Goal: Check status: Check status

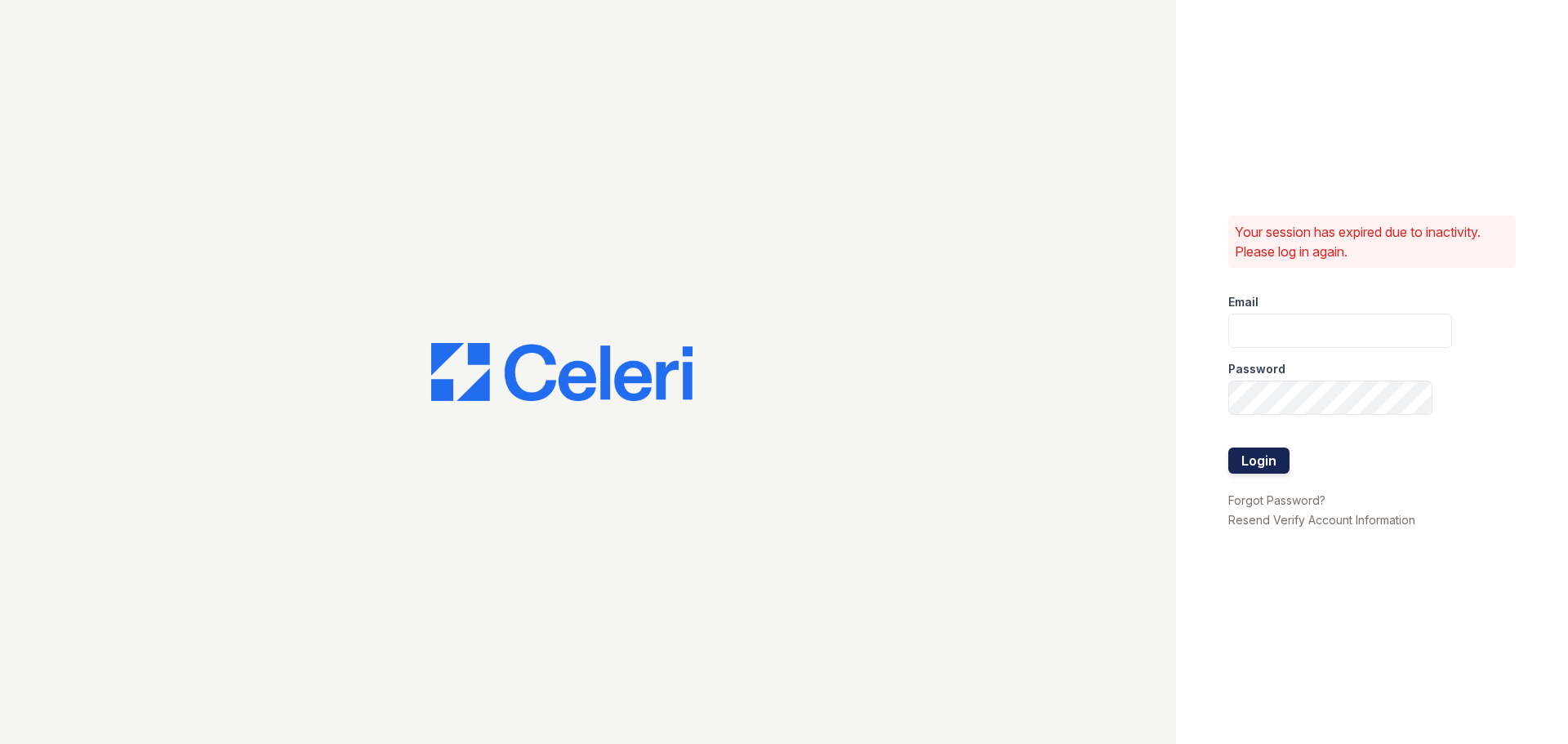
type input "[EMAIL_ADDRESS][DOMAIN_NAME]"
click at [1263, 460] on button "Login" at bounding box center [1259, 461] width 62 height 26
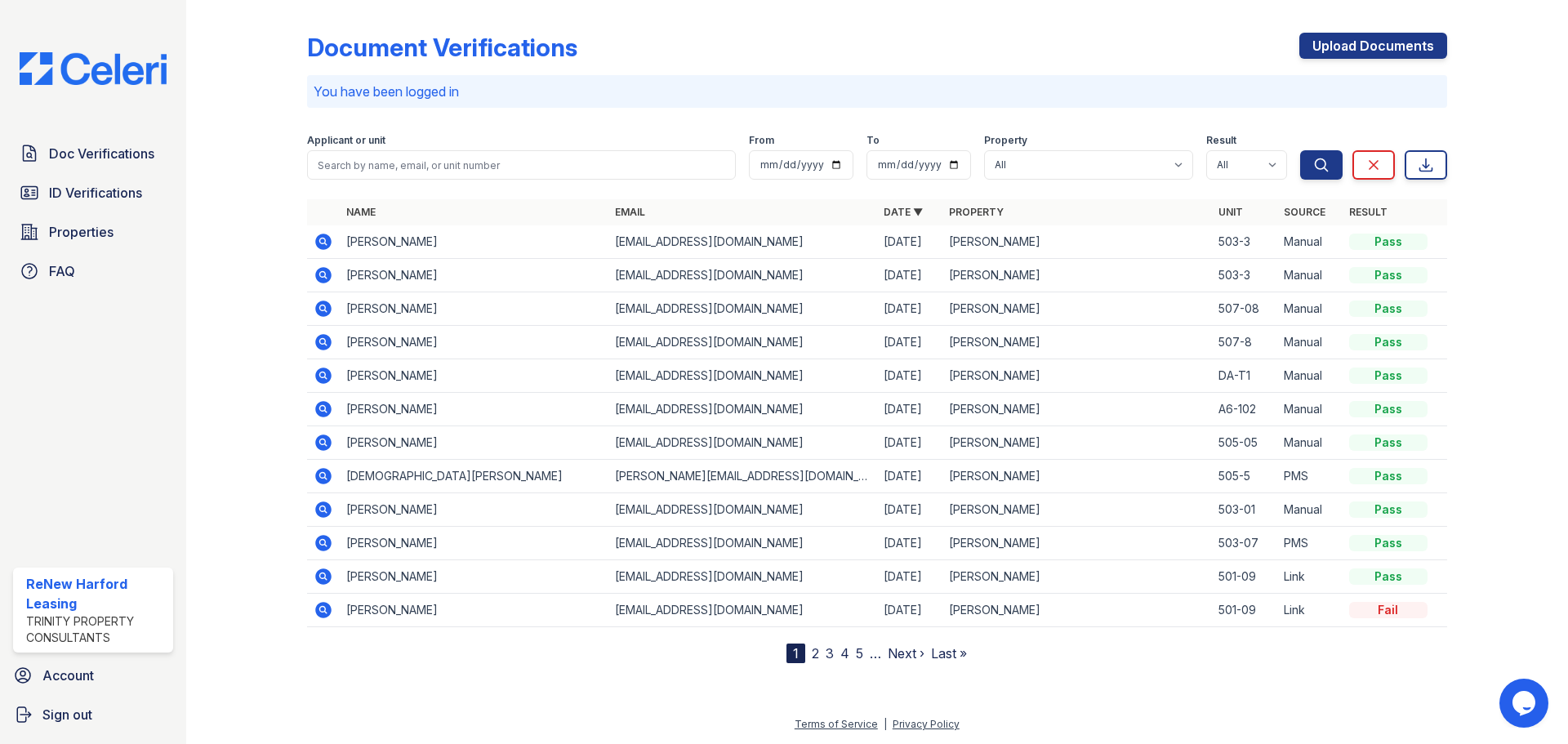
click at [324, 243] on icon at bounding box center [324, 242] width 20 height 20
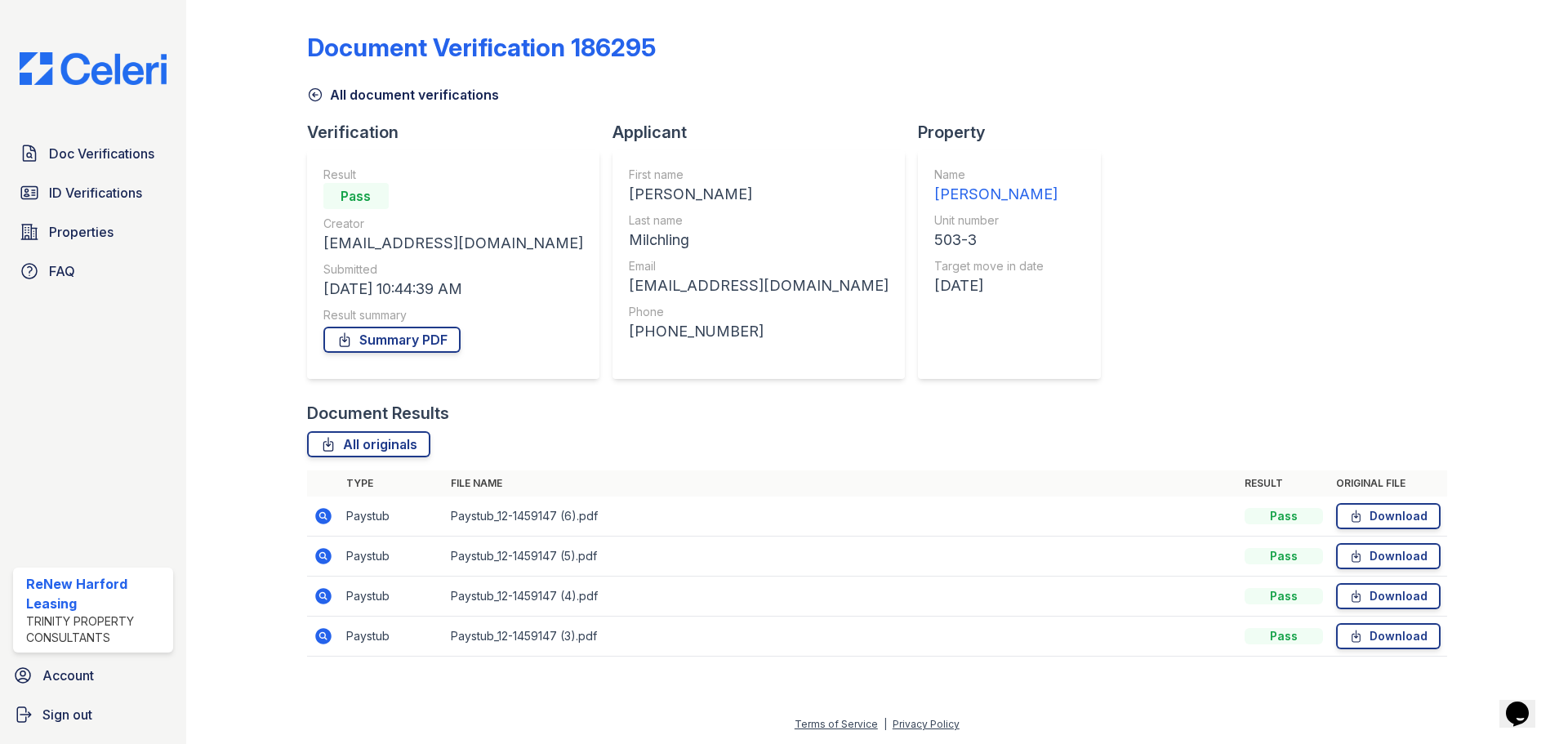
click at [324, 515] on icon at bounding box center [322, 515] width 5 height 5
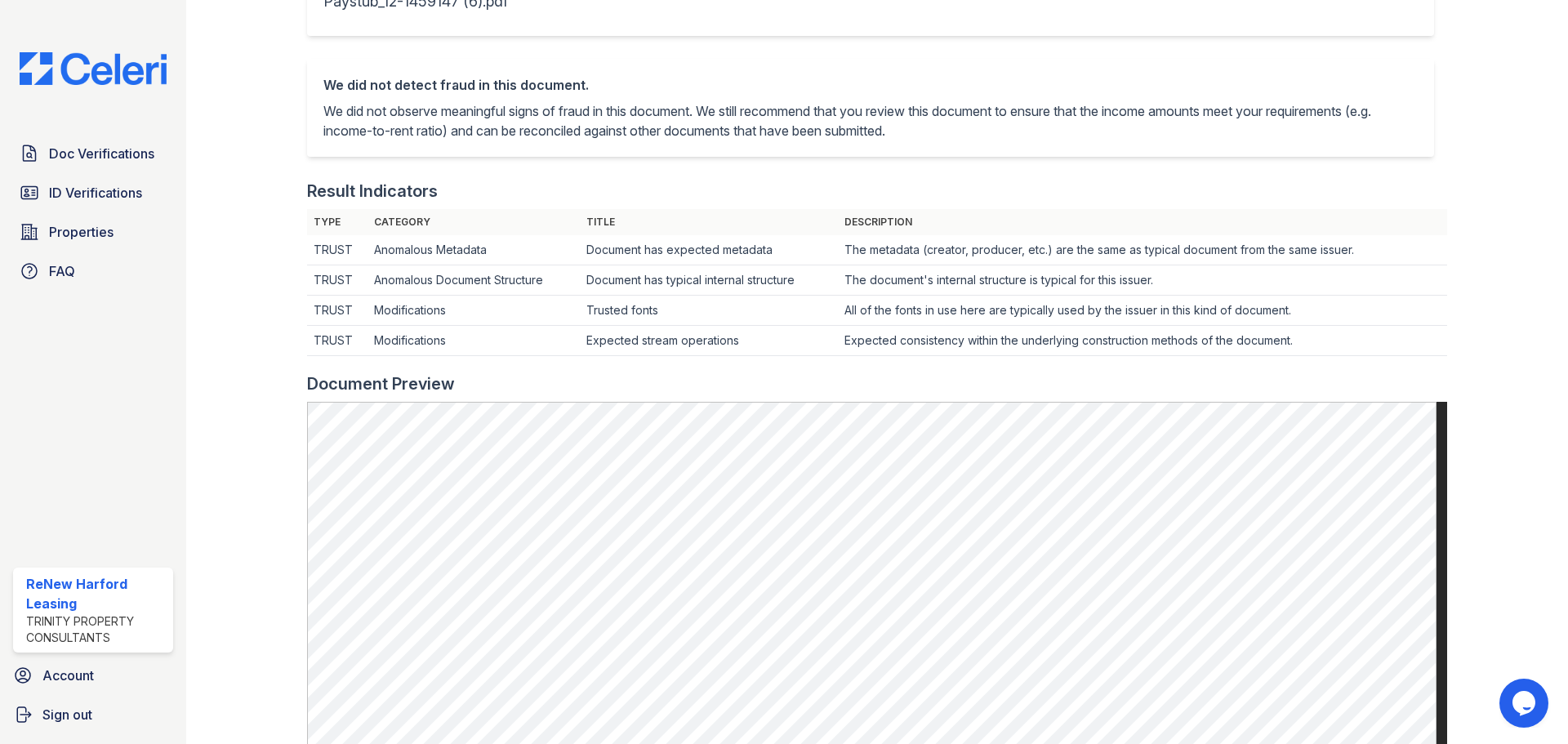
scroll to position [572, 0]
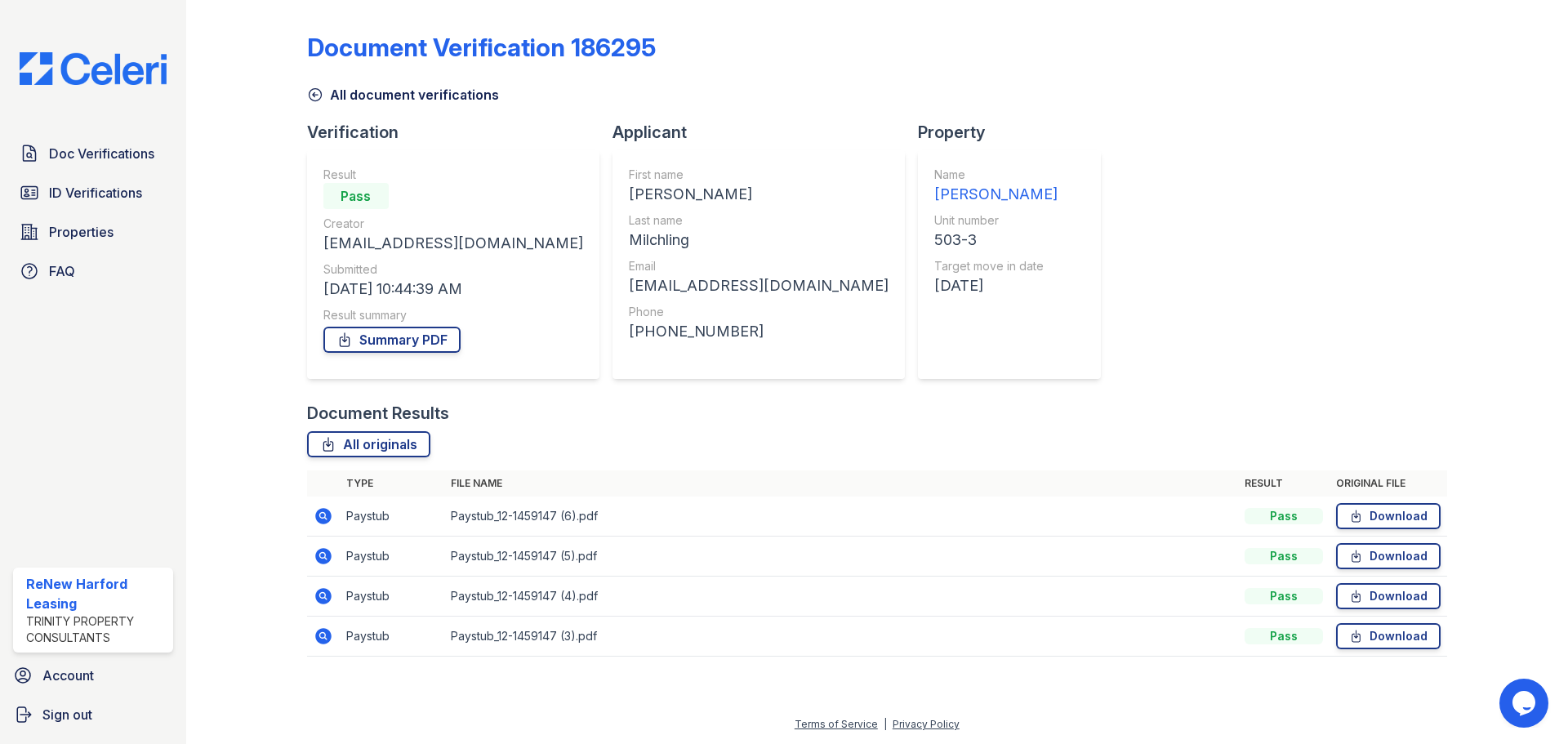
click at [323, 558] on icon at bounding box center [323, 557] width 16 height 16
click at [325, 599] on icon at bounding box center [324, 596] width 20 height 20
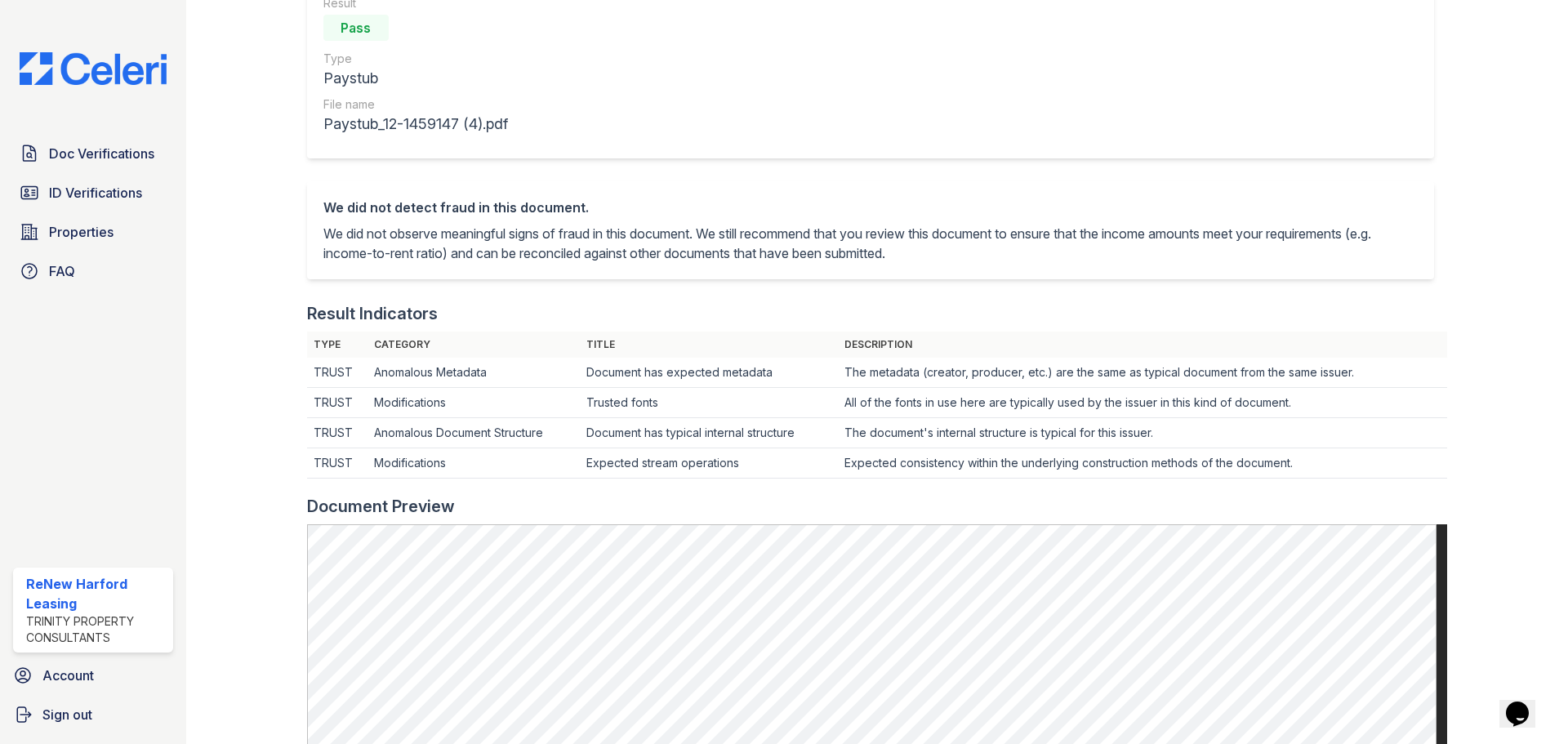
scroll to position [491, 0]
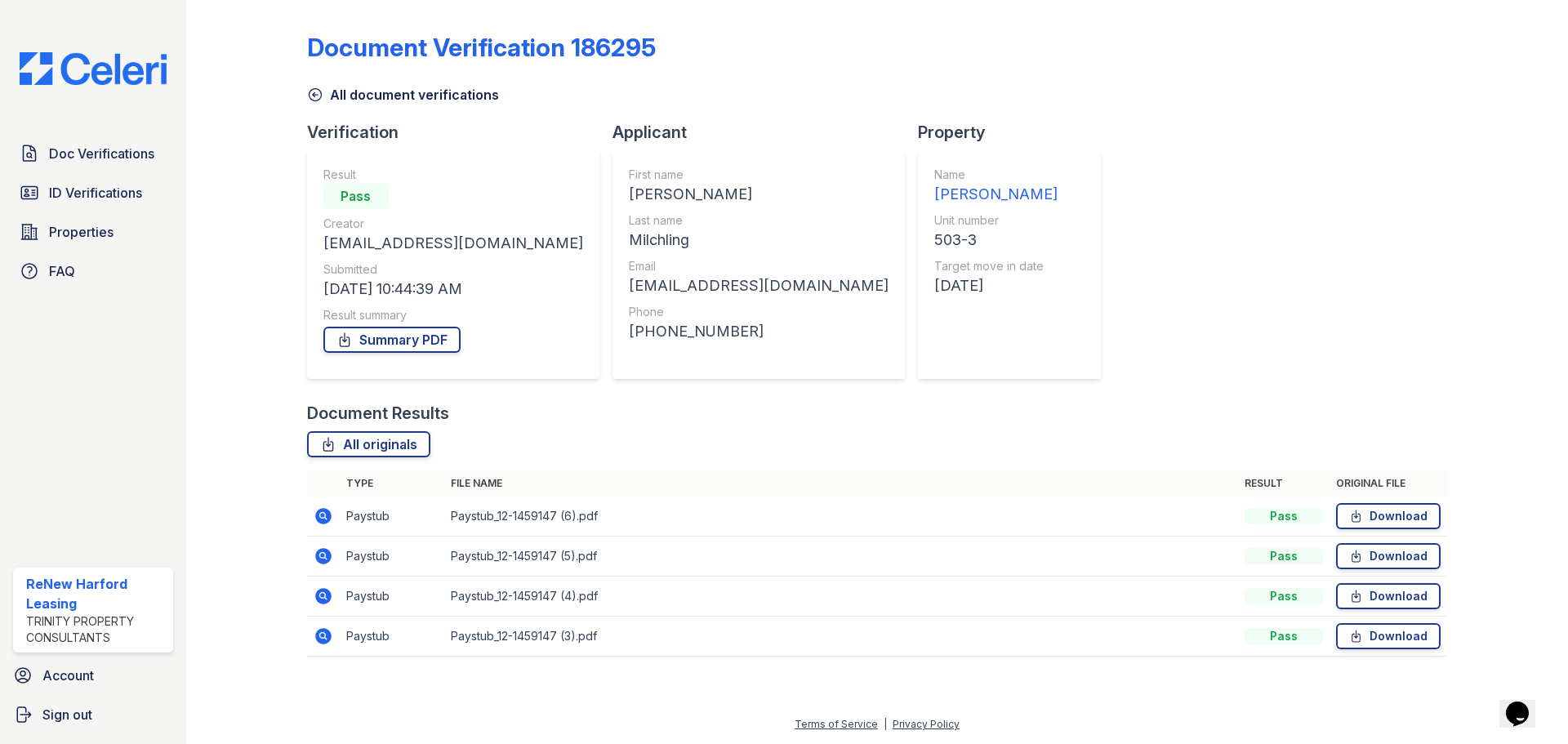
click at [324, 641] on icon at bounding box center [323, 636] width 16 height 16
click at [319, 519] on icon at bounding box center [323, 516] width 16 height 16
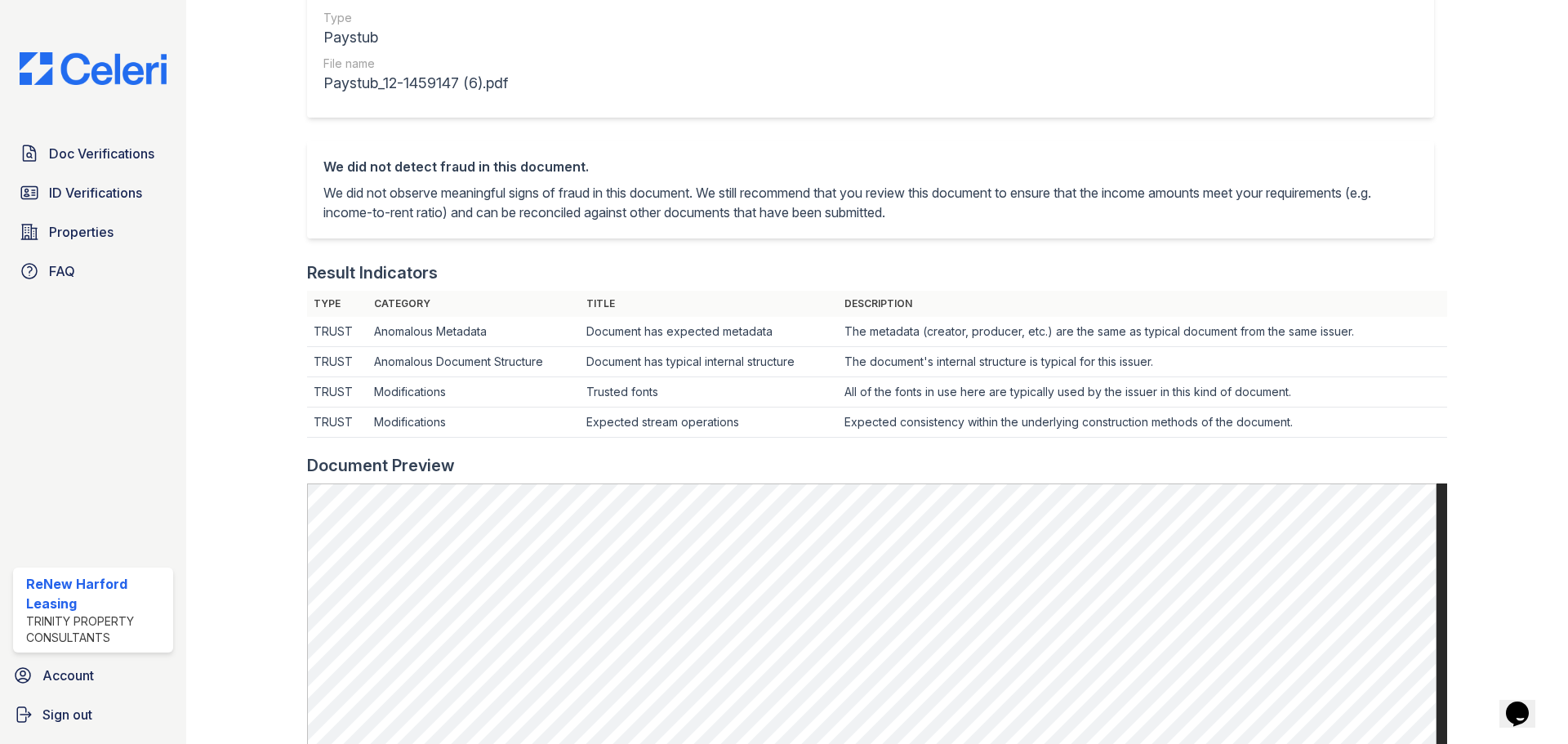
scroll to position [572, 0]
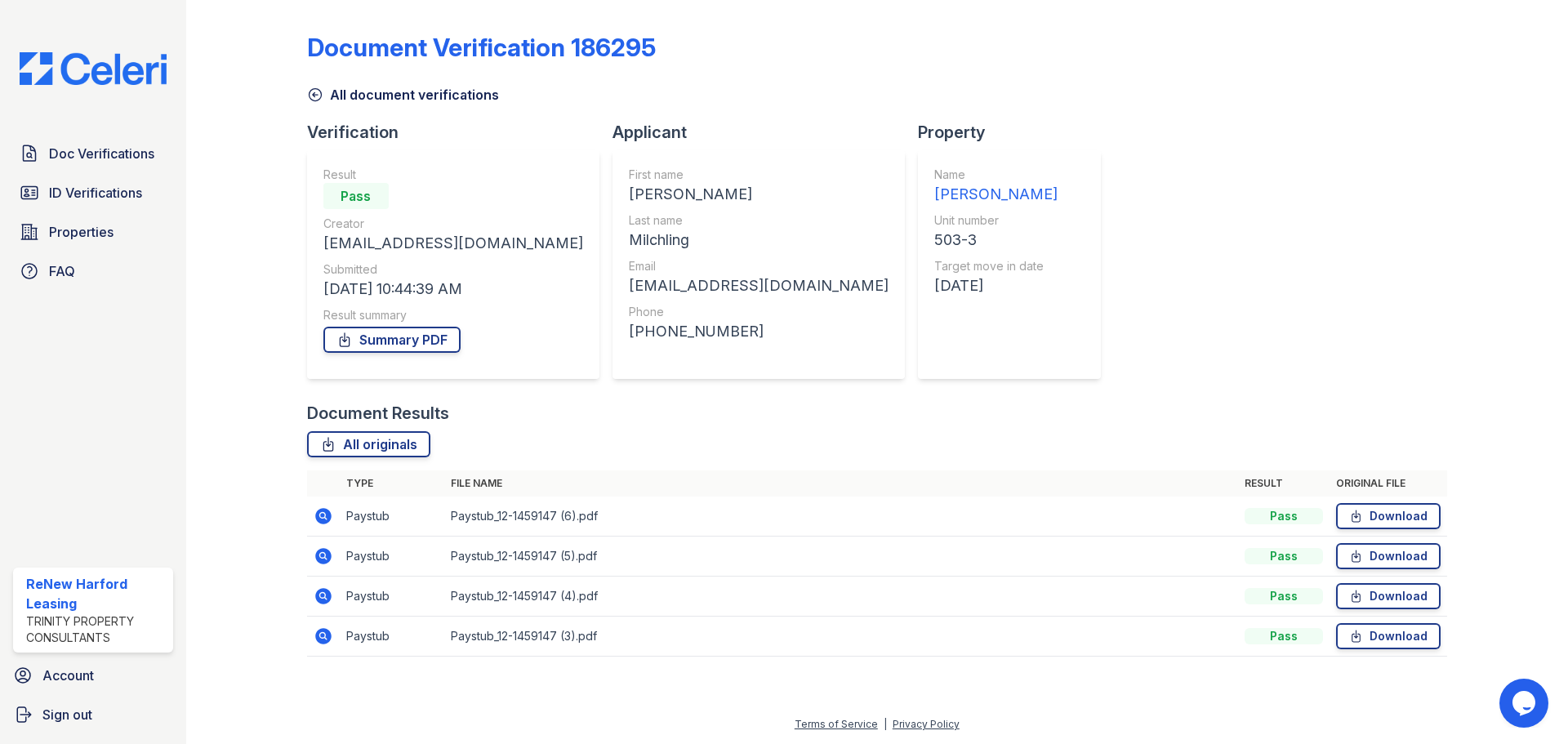
click at [317, 550] on icon at bounding box center [324, 557] width 20 height 20
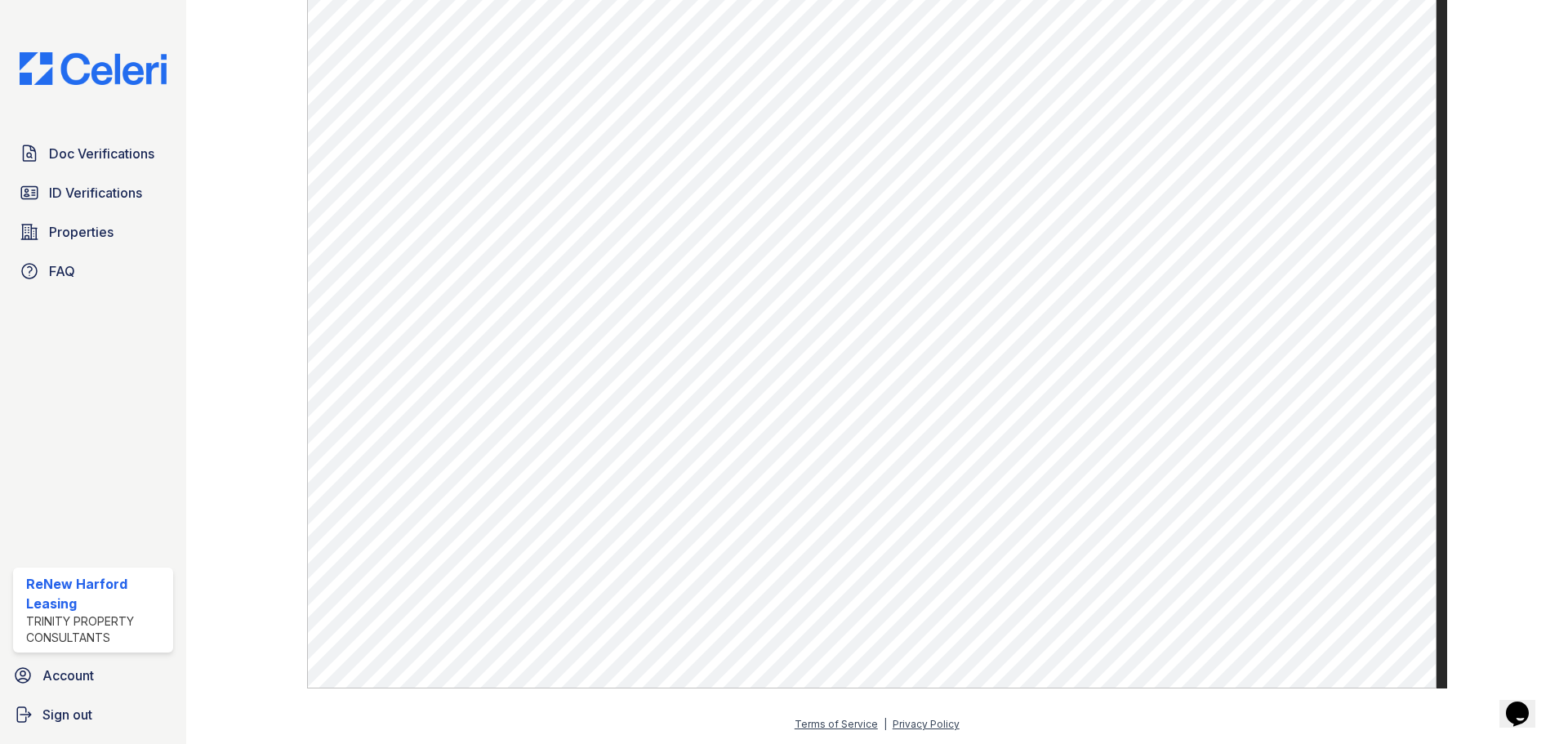
scroll to position [539, 0]
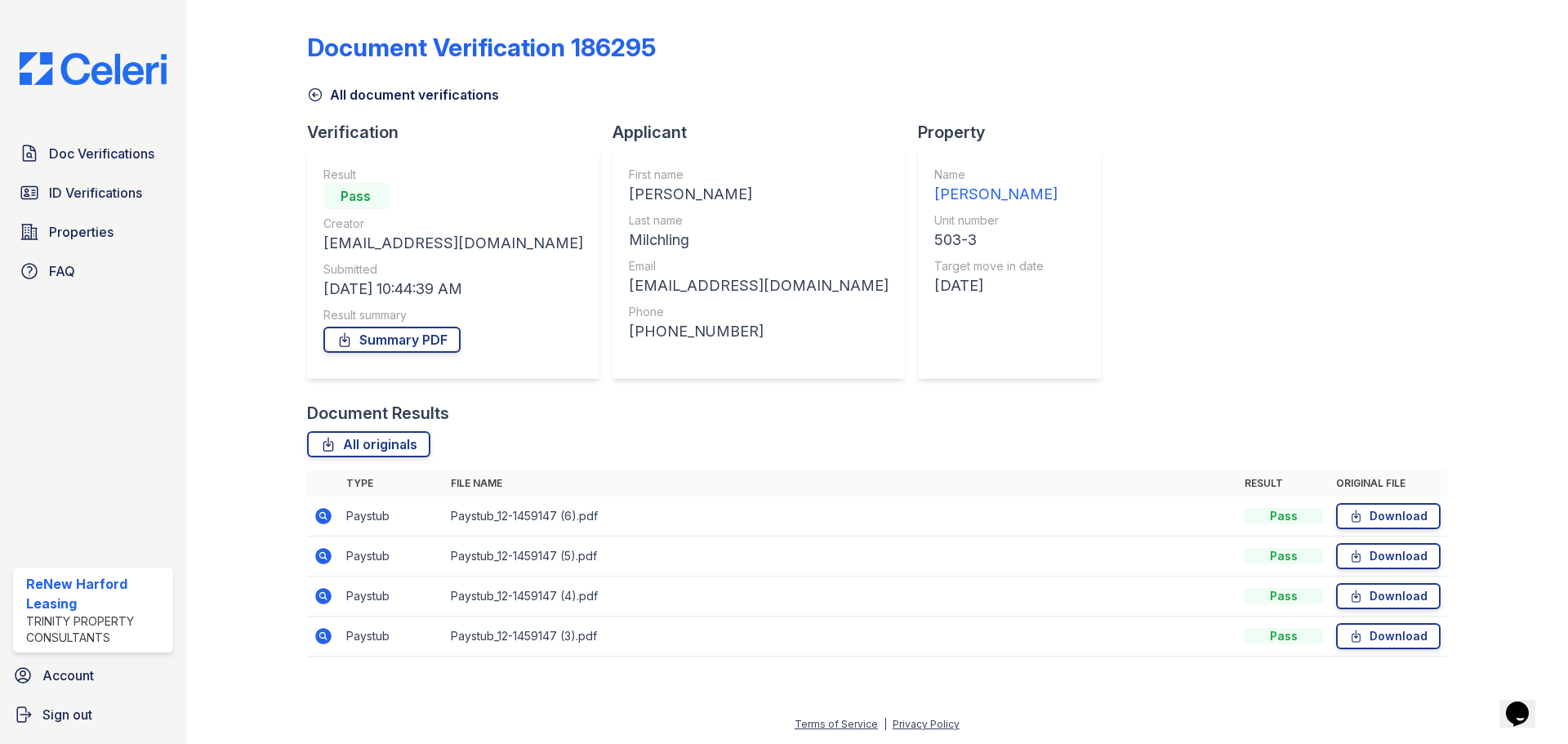
click at [320, 636] on icon at bounding box center [324, 636] width 20 height 20
